Goal: Task Accomplishment & Management: Use online tool/utility

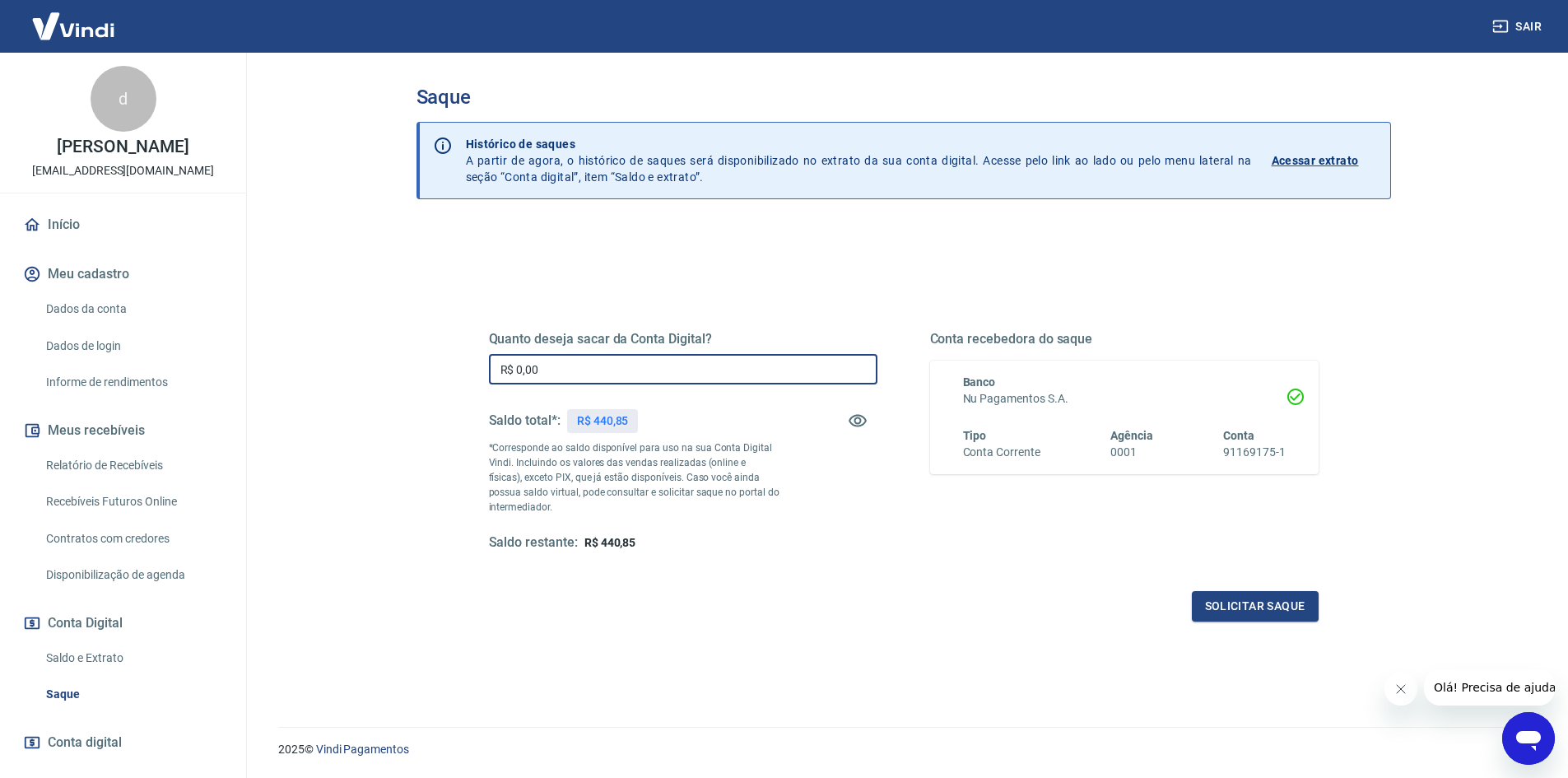
drag, startPoint x: 548, startPoint y: 359, endPoint x: 484, endPoint y: 347, distance: 65.1
click at [500, 358] on input "R$ 0,00" at bounding box center [683, 369] width 389 height 31
type input "R$ 440,85"
click at [1295, 607] on button "Solicitar saque" at bounding box center [1255, 606] width 126 height 31
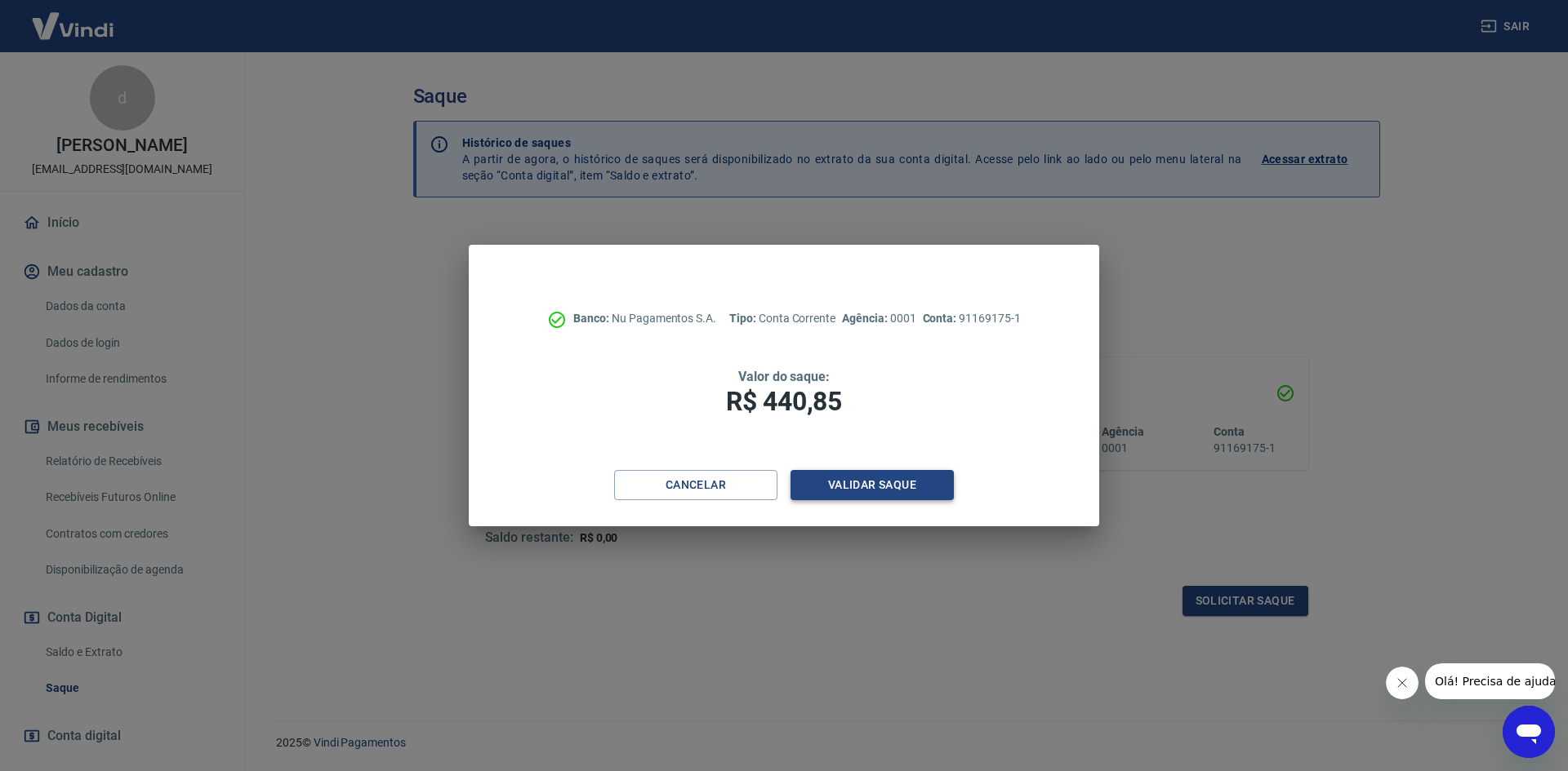
click at [869, 487] on button "Validar saque" at bounding box center [872, 486] width 163 height 30
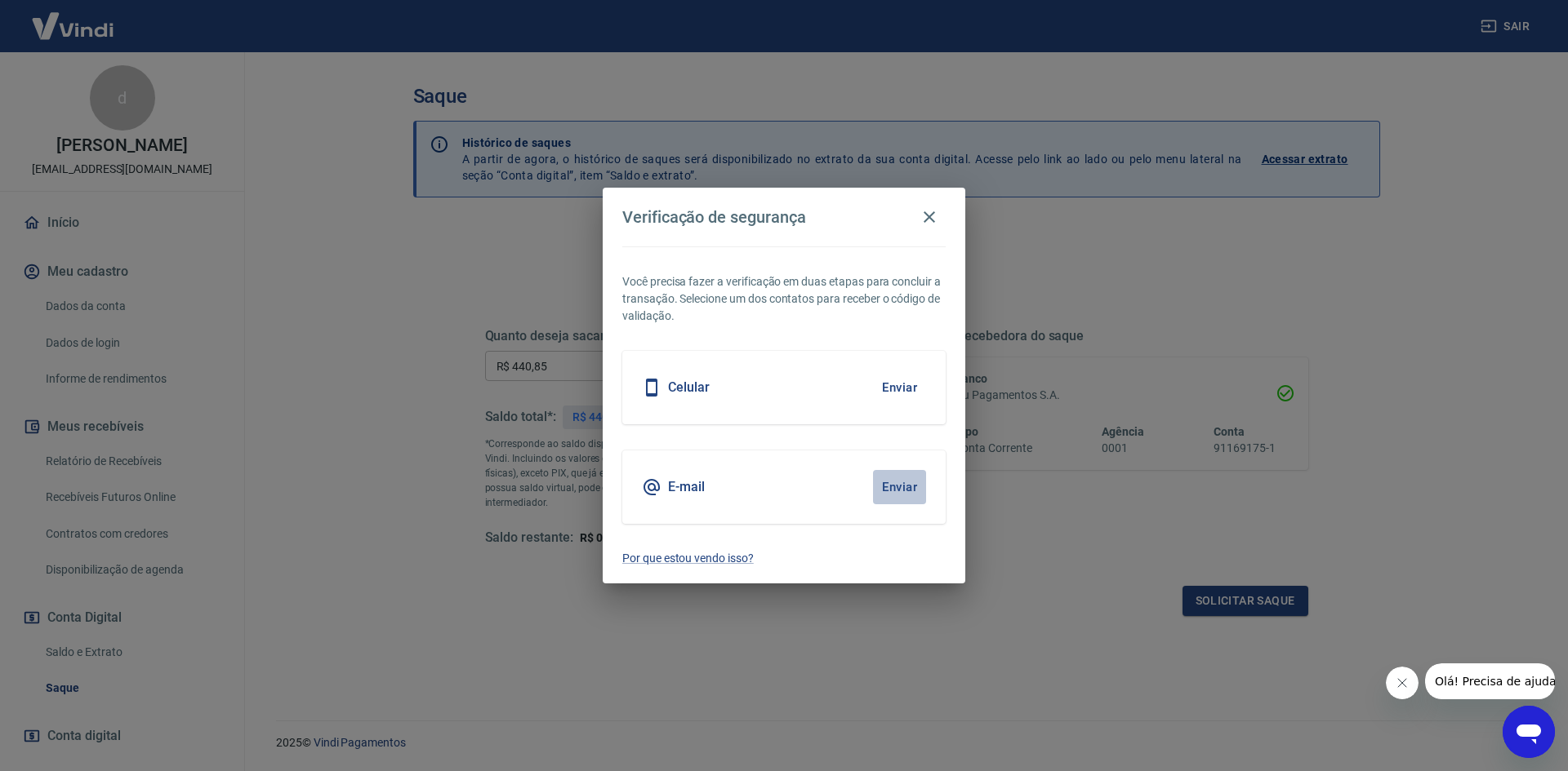
click at [907, 486] on button "Enviar" at bounding box center [899, 487] width 53 height 35
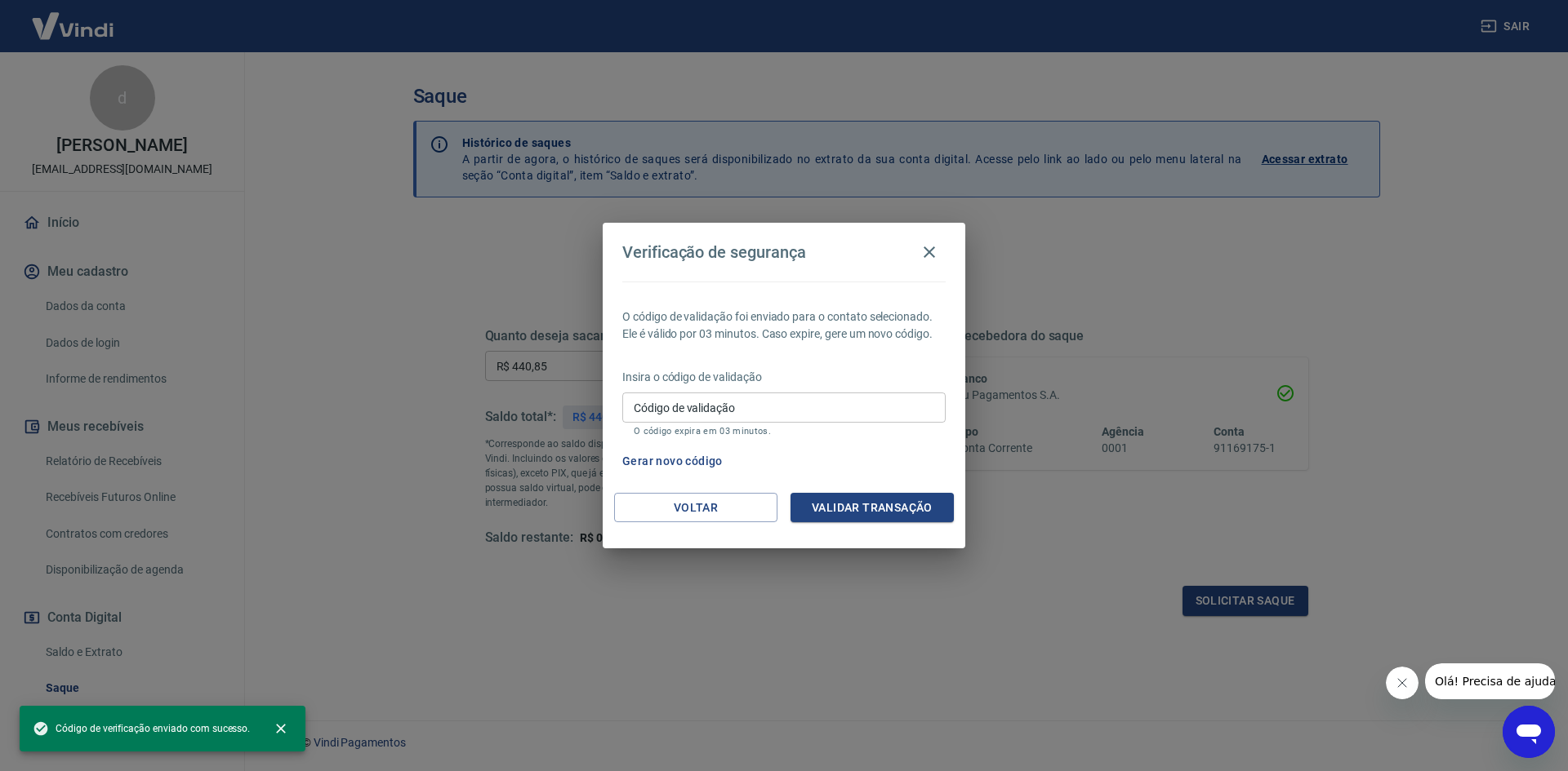
click at [814, 409] on input "Código de validação" at bounding box center [784, 407] width 323 height 30
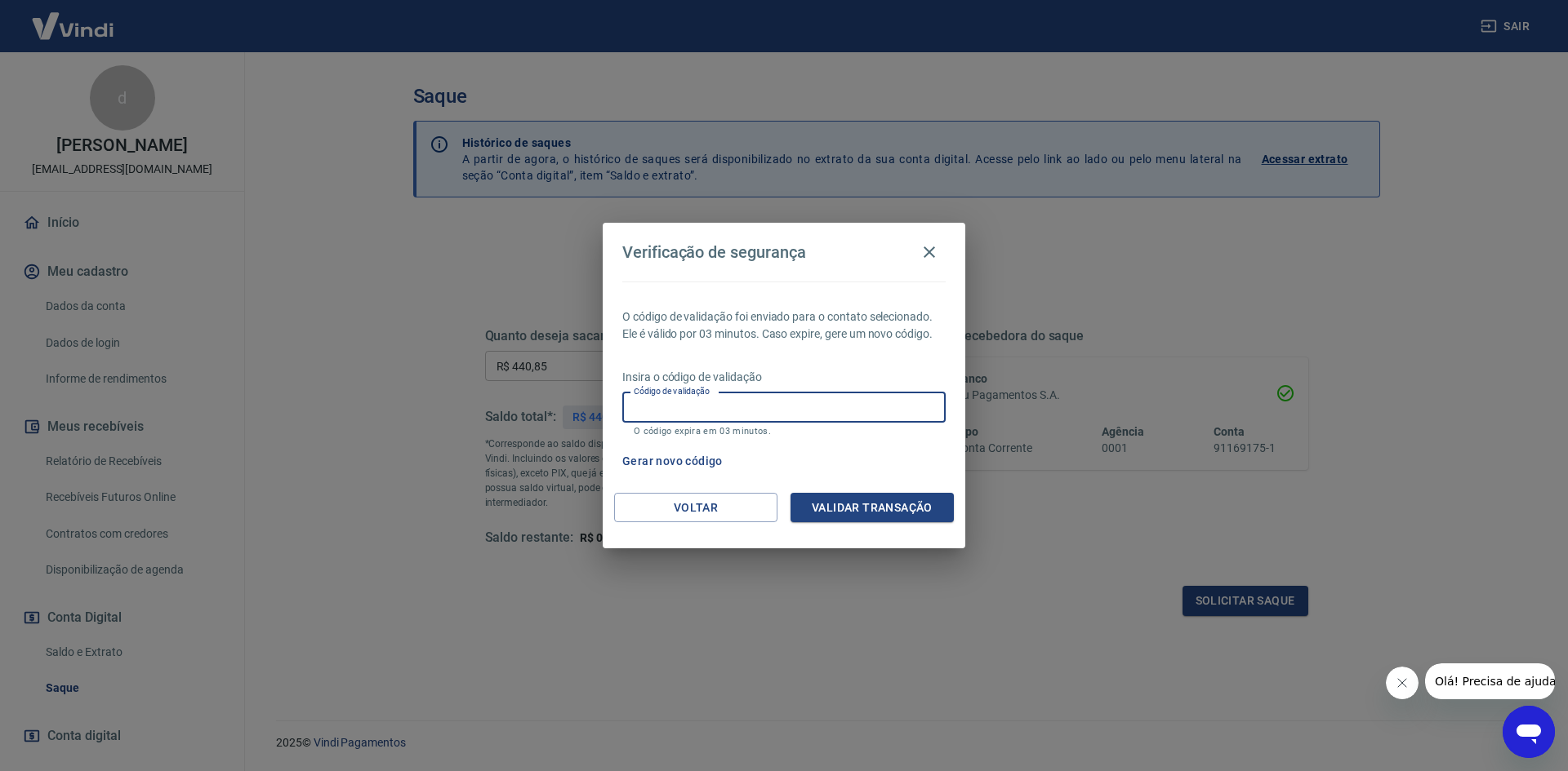
paste input "160641"
click at [901, 509] on button "Validar transação" at bounding box center [872, 508] width 163 height 30
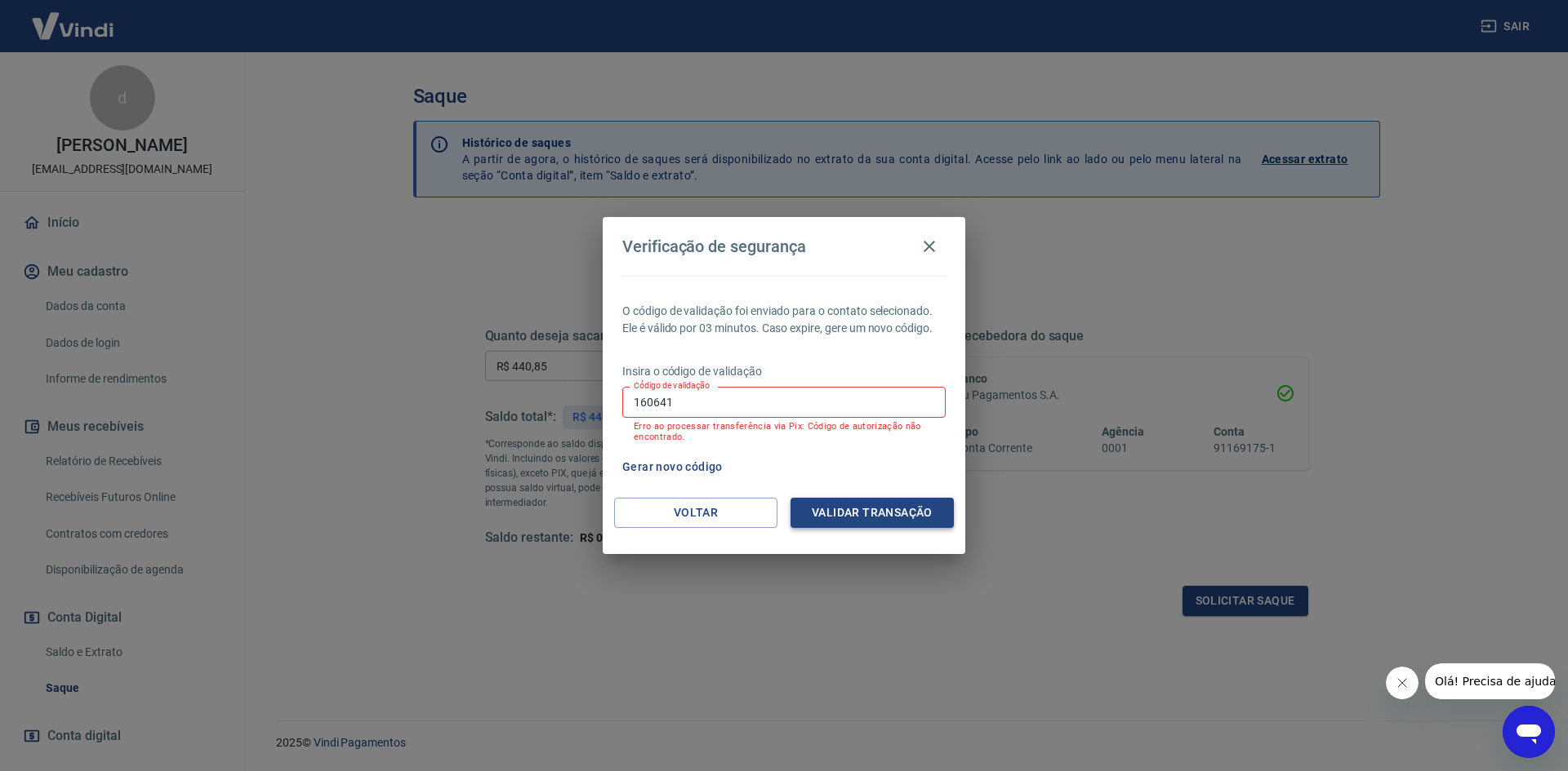
click at [849, 505] on button "Validar transação" at bounding box center [872, 513] width 163 height 30
drag, startPoint x: 682, startPoint y: 413, endPoint x: 571, endPoint y: 390, distance: 113.4
click at [583, 398] on div "Verificação de segurança O código de validação foi enviado para o contato selec…" at bounding box center [784, 386] width 1568 height 771
paste input "398319"
type input "398319"
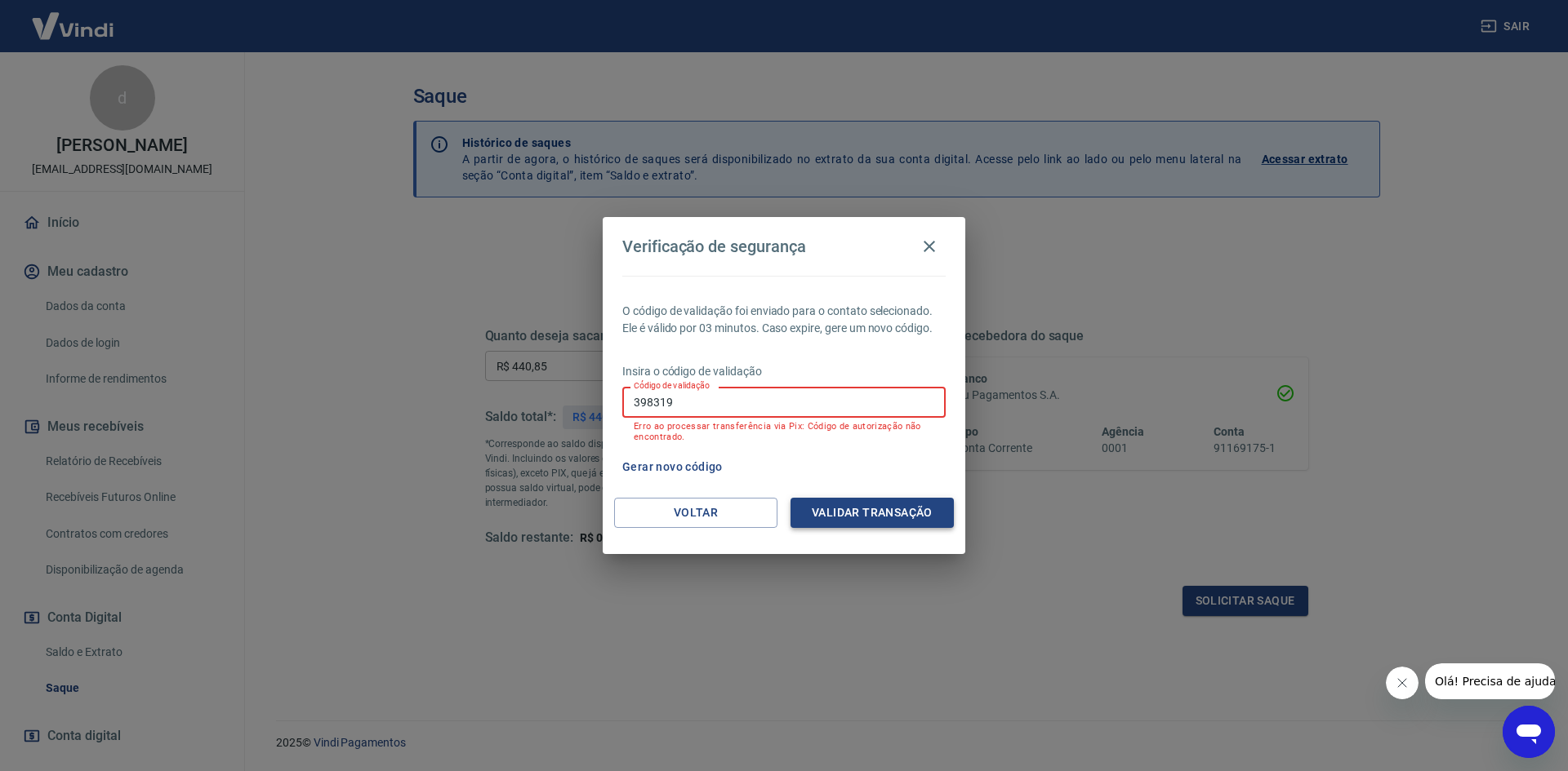
click at [888, 510] on button "Validar transação" at bounding box center [872, 513] width 163 height 30
